Goal: Find contact information: Find contact information

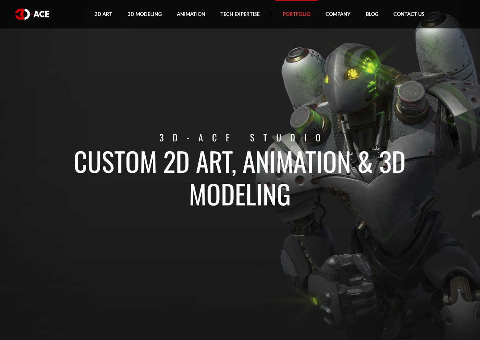
click at [299, 9] on link "Portfolio" at bounding box center [296, 14] width 43 height 28
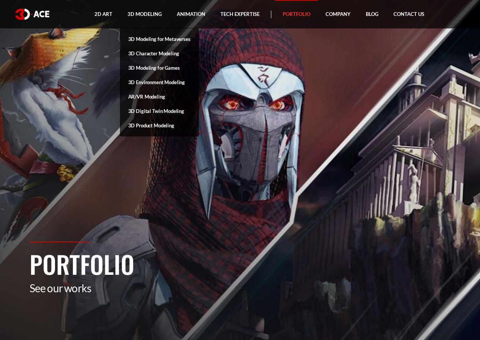
click at [154, 51] on link "3D Character Modeling" at bounding box center [159, 53] width 79 height 14
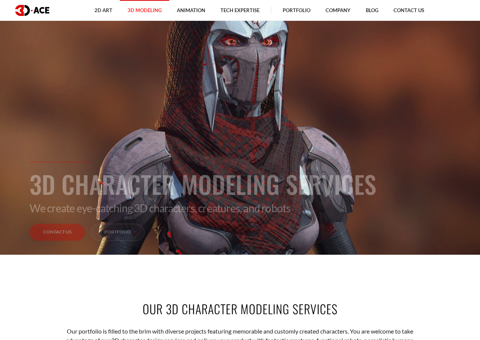
scroll to position [114, 0]
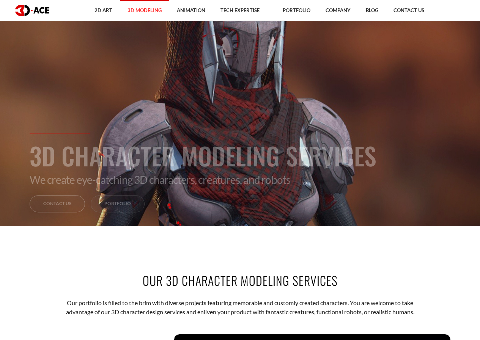
click at [63, 206] on link "Contact Us" at bounding box center [57, 204] width 55 height 17
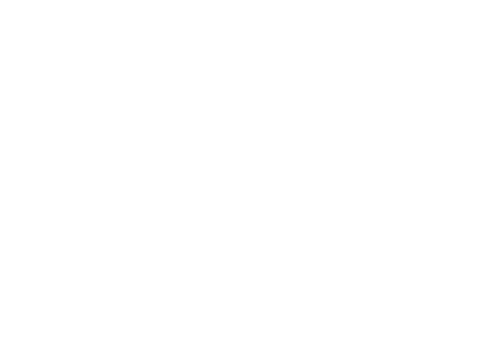
scroll to position [0, 0]
